Goal: Task Accomplishment & Management: Use online tool/utility

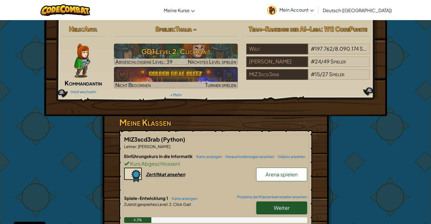
click at [287, 208] on span "Weiter" at bounding box center [282, 207] width 16 height 7
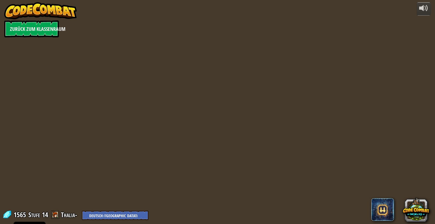
select select "de-DE"
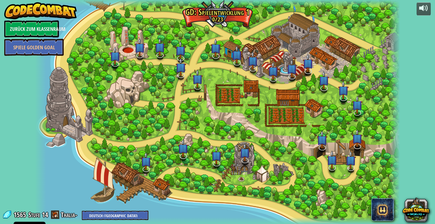
select select "de-DE"
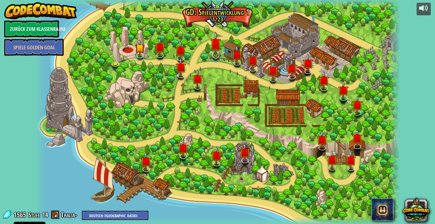
select select "de-DE"
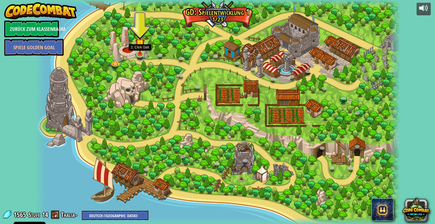
click at [139, 53] on img at bounding box center [140, 44] width 10 height 22
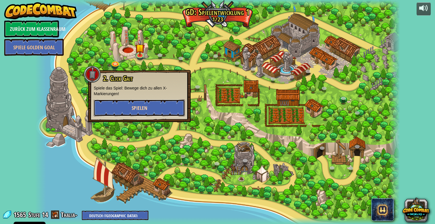
click at [157, 105] on button "Spielen" at bounding box center [139, 107] width 91 height 17
